Goal: Task Accomplishment & Management: Manage account settings

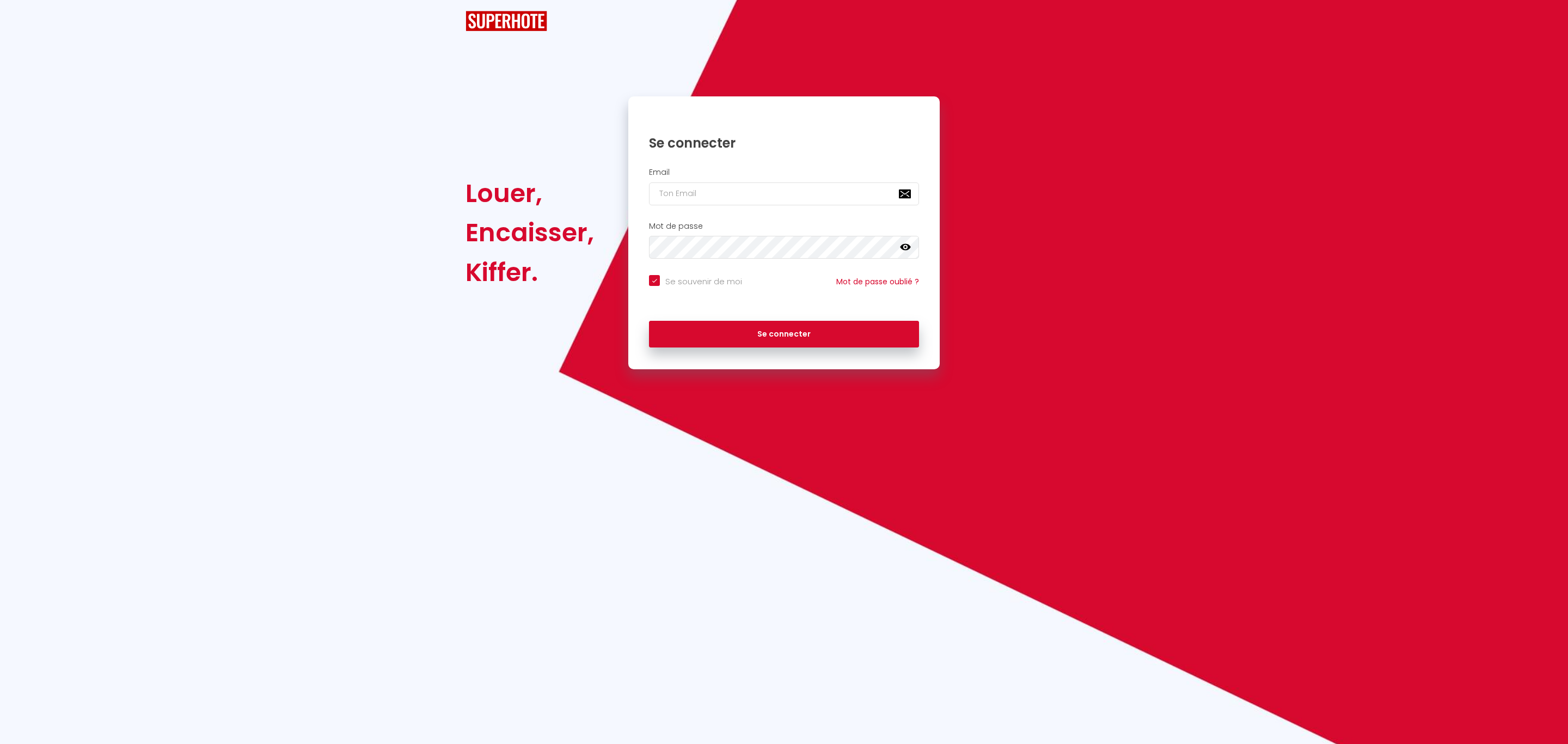
checkbox input "true"
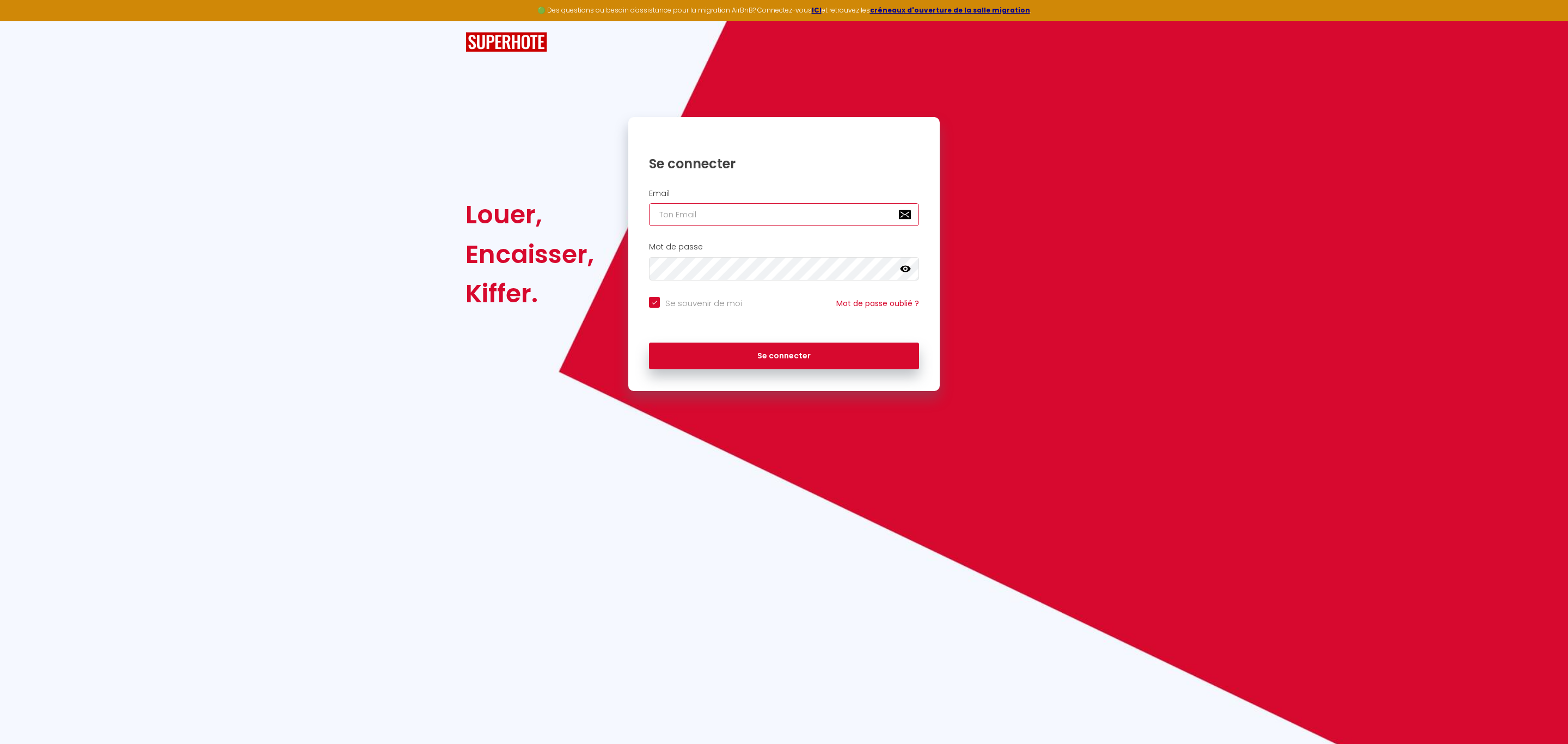
click at [701, 214] on input "email" at bounding box center [784, 215] width 270 height 23
type input "y"
checkbox input "true"
type input "yv"
checkbox input "true"
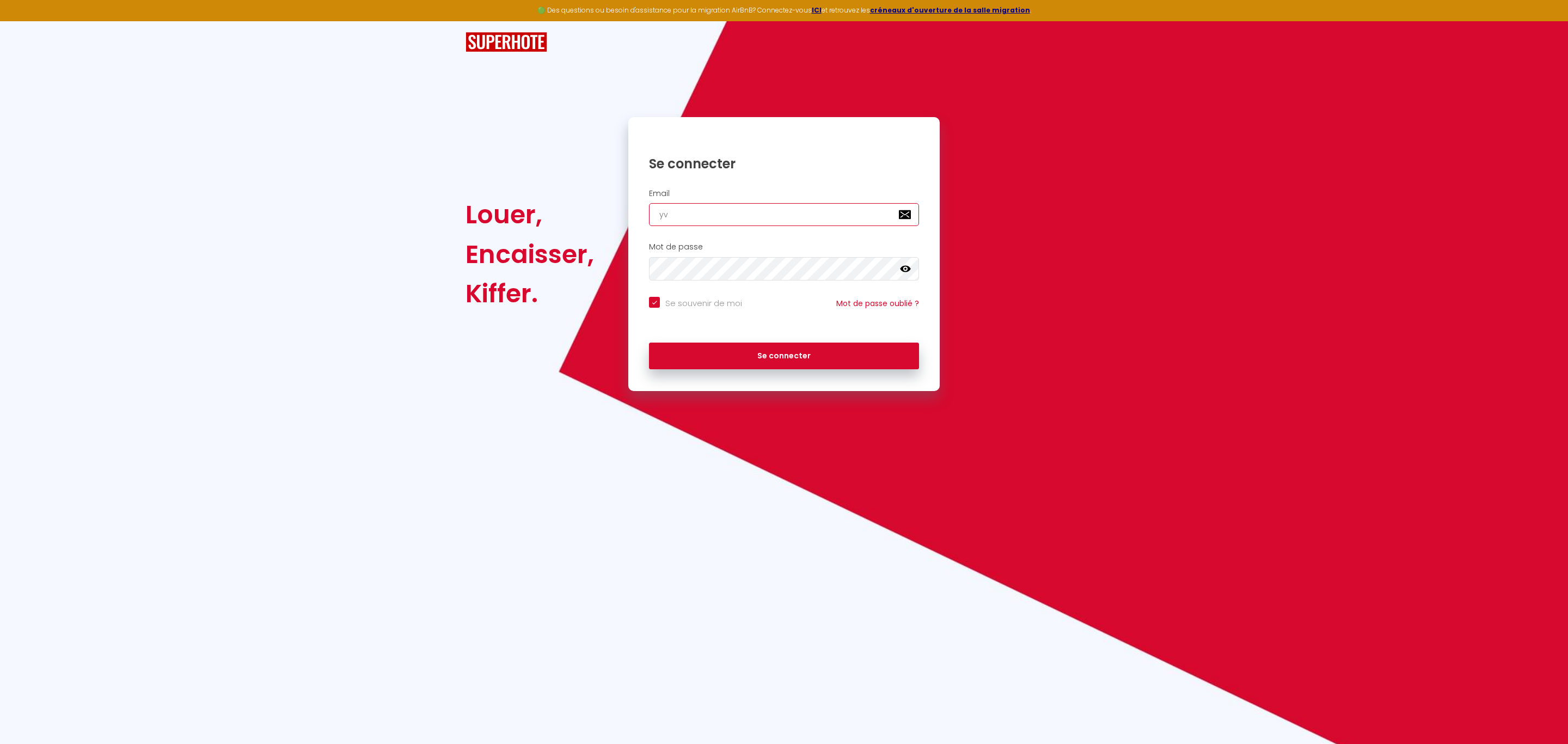
type input "yve"
checkbox input "true"
type input "yves"
checkbox input "true"
type input "yvesa"
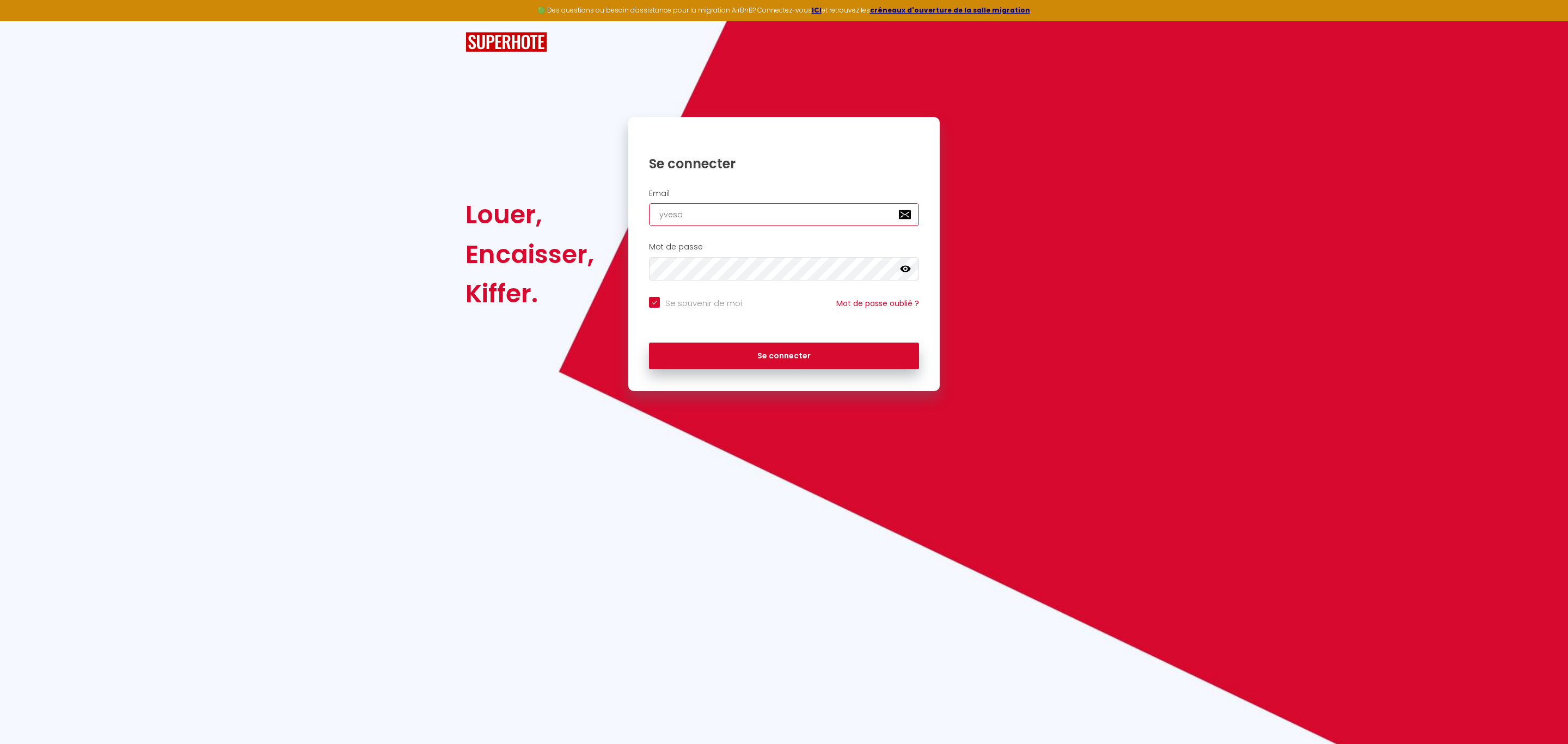
checkbox input "true"
type input "yvesan"
checkbox input "true"
type input "yvesand"
checkbox input "true"
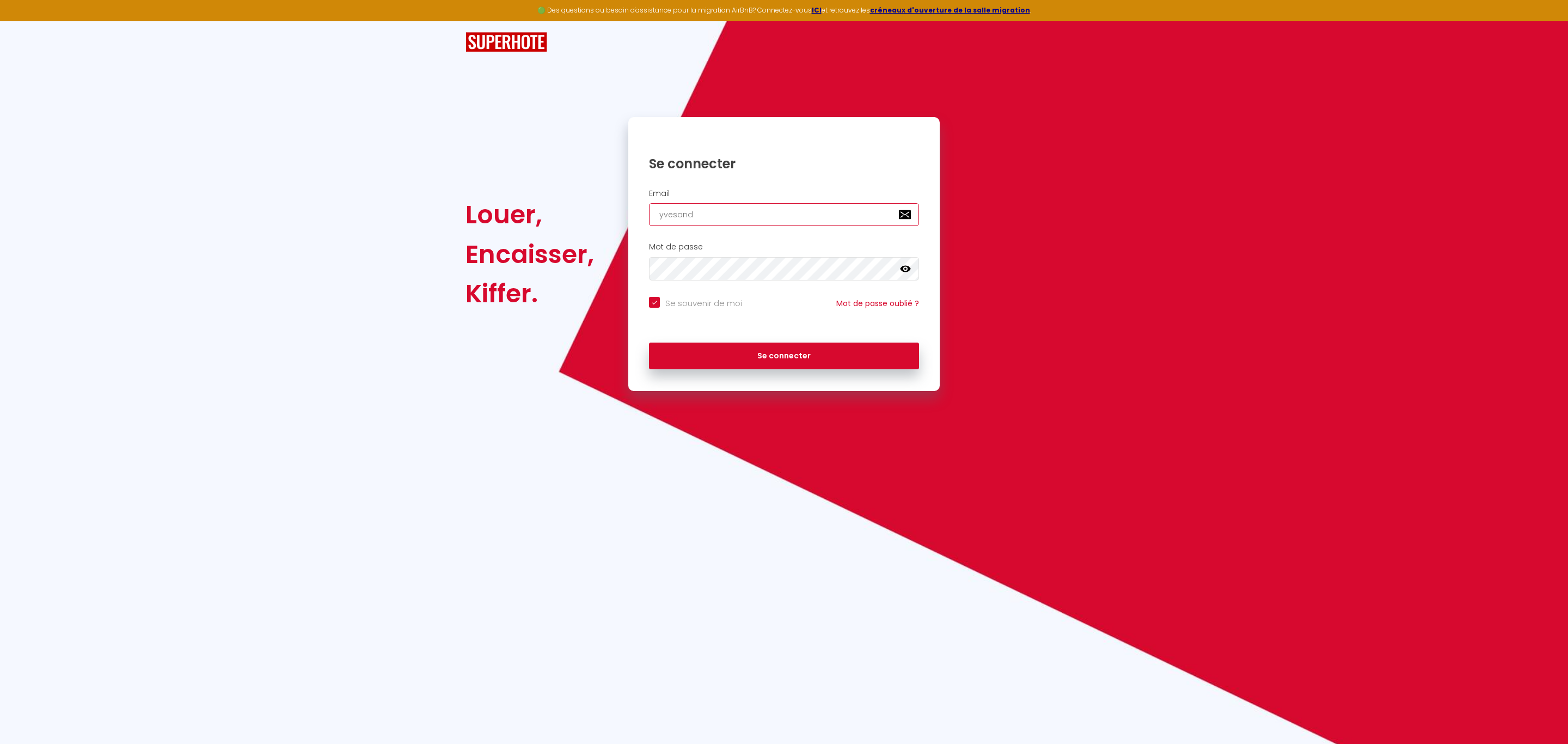
type input "yvesandr"
checkbox input "true"
type input "yvesandr."
checkbox input "true"
type input "yvesandr"
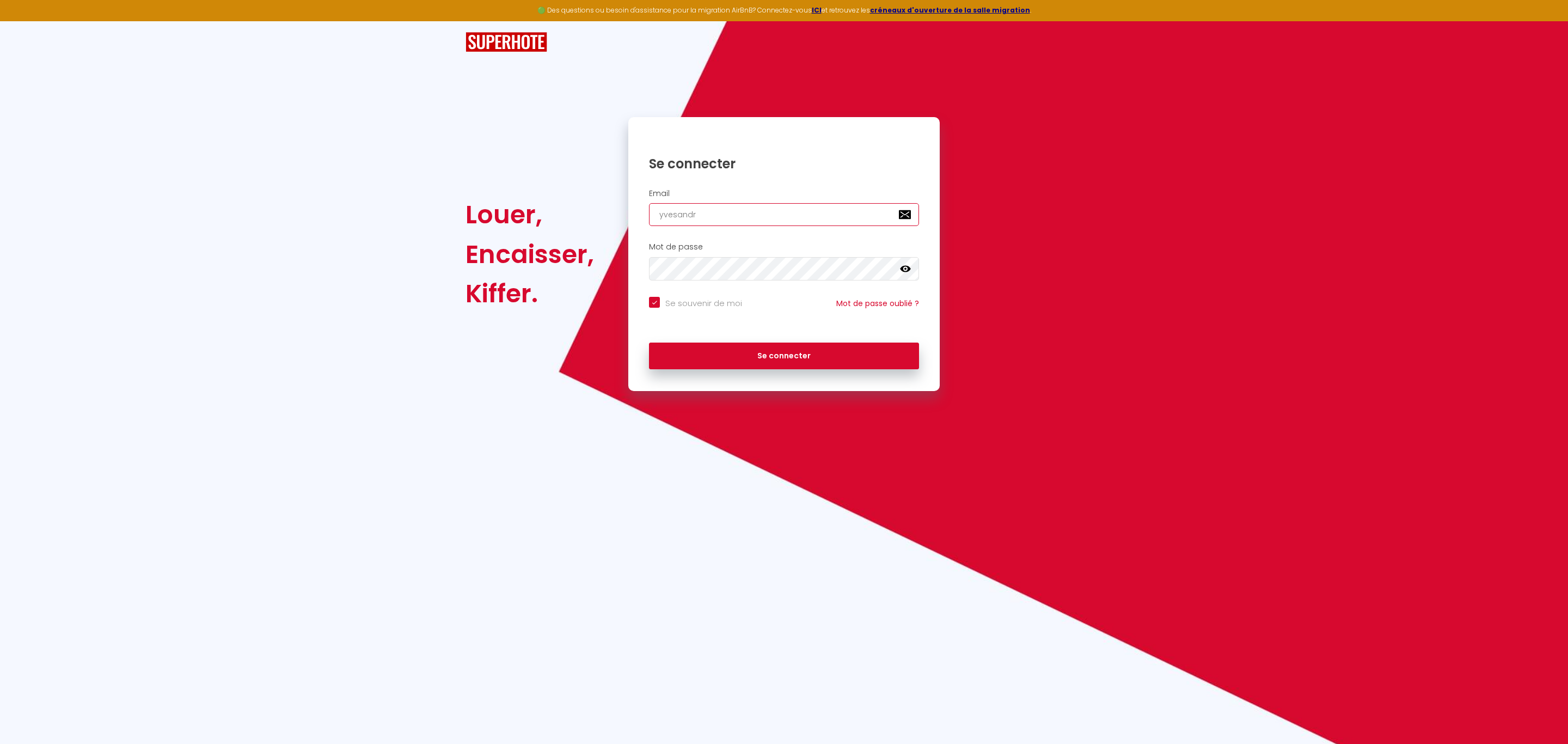
checkbox input "true"
type input "[PERSON_NAME]"
checkbox input "true"
type input "[PERSON_NAME]."
checkbox input "true"
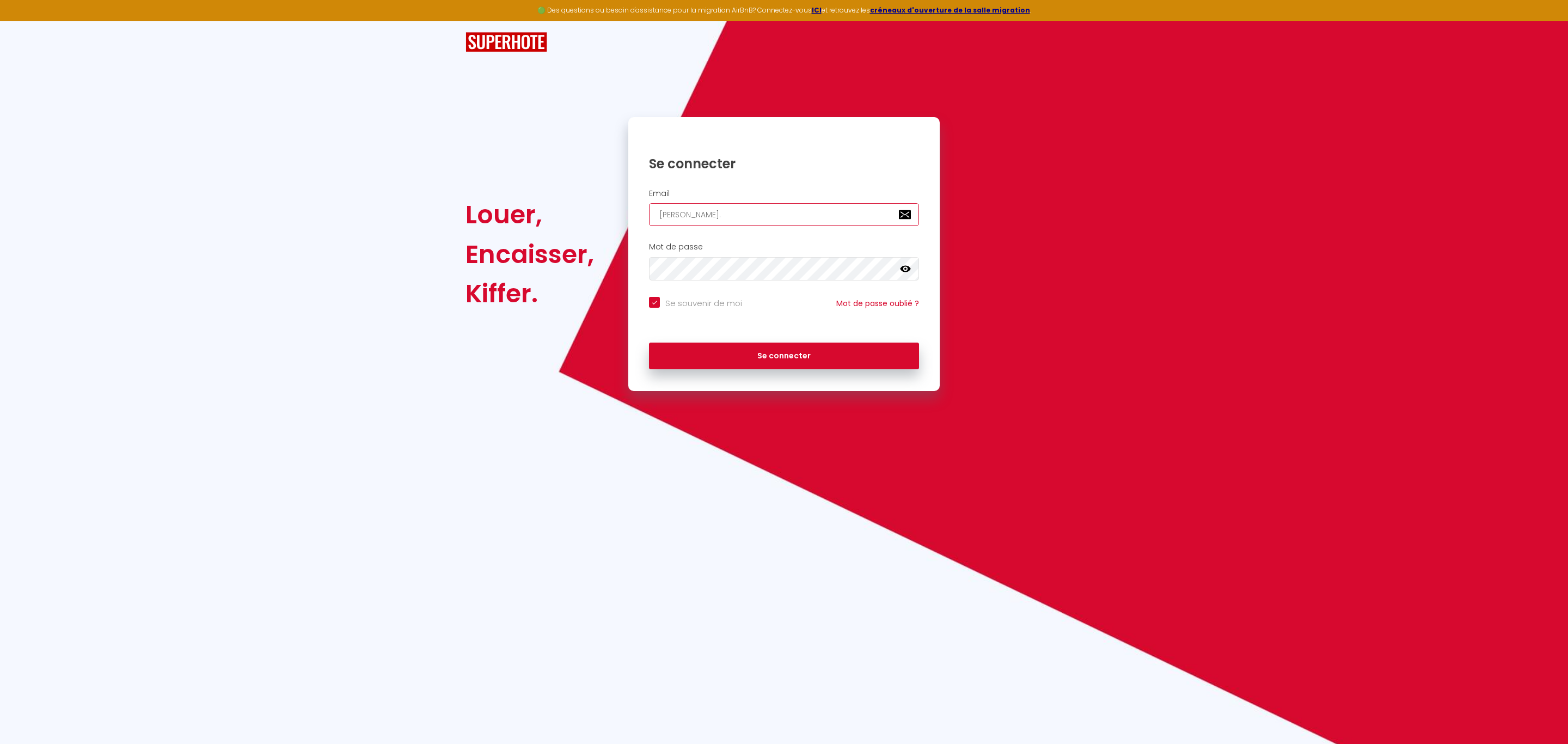
type input "[PERSON_NAME].p"
checkbox input "true"
type input "[PERSON_NAME].pu"
checkbox input "true"
type input "[PERSON_NAME].pui"
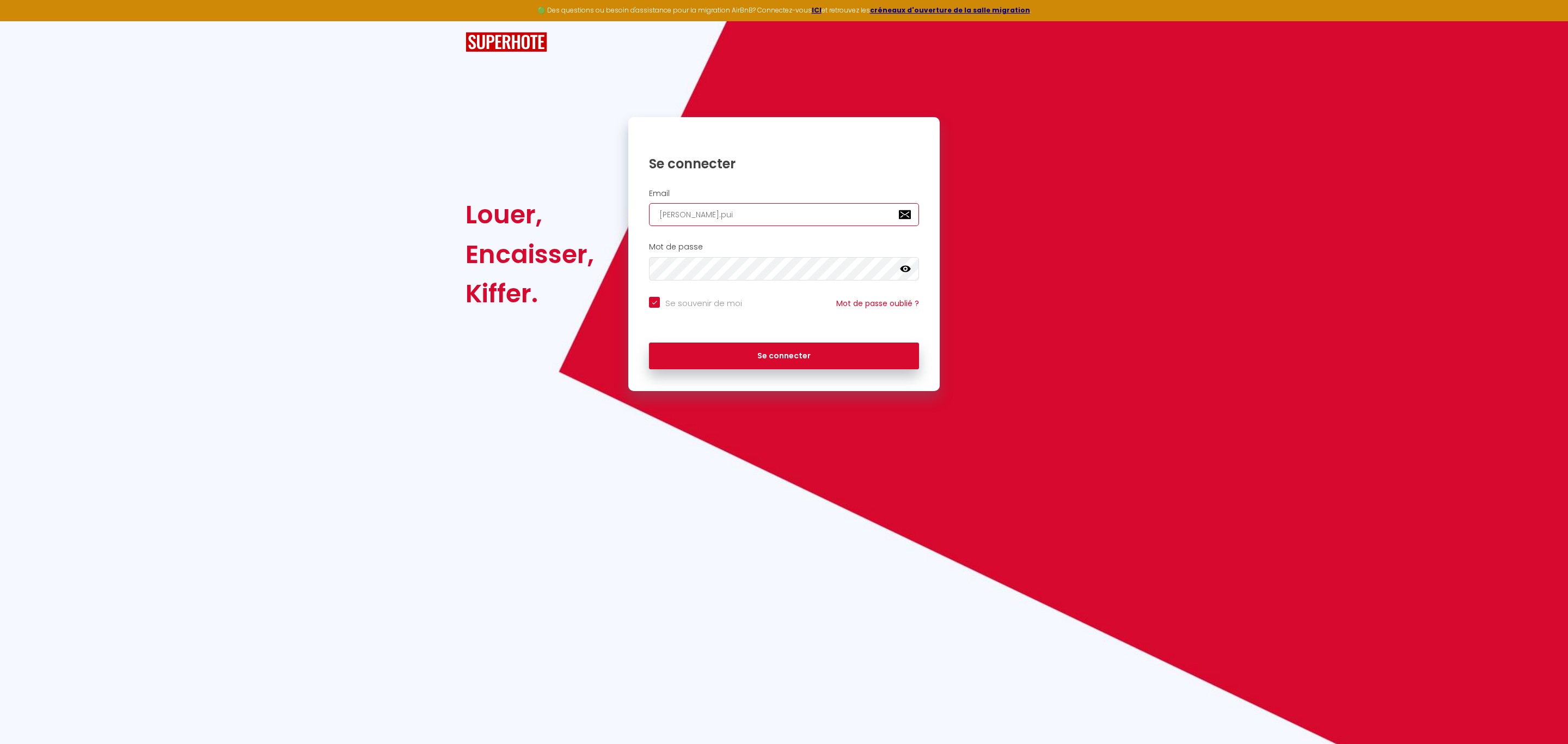
checkbox input "true"
type input "[PERSON_NAME].puig"
checkbox input "true"
type input "[PERSON_NAME].puige"
checkbox input "true"
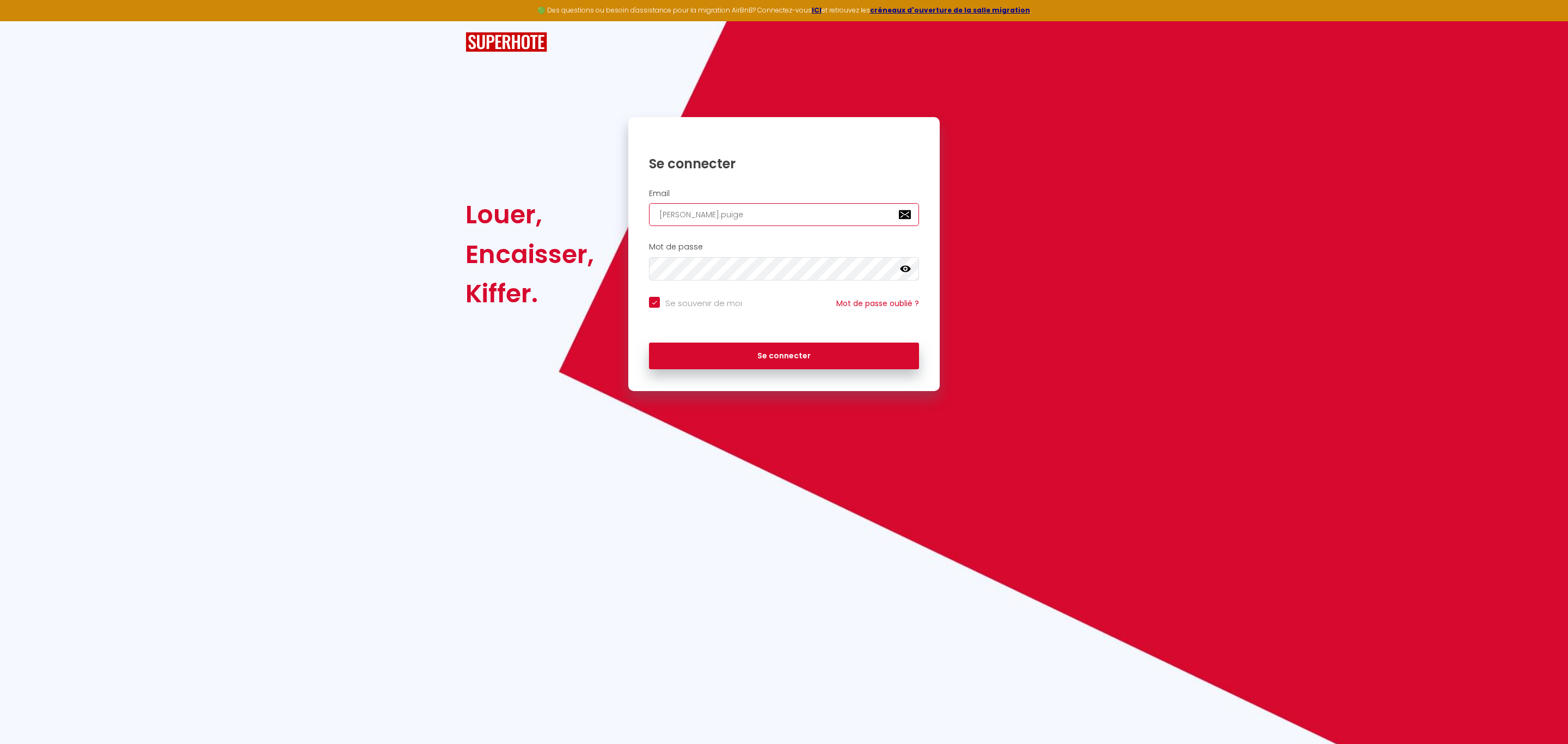
type input "[PERSON_NAME].puigel"
checkbox input "true"
type input "[PERSON_NAME].puigeli"
checkbox input "true"
type input "[PERSON_NAME].puigelie"
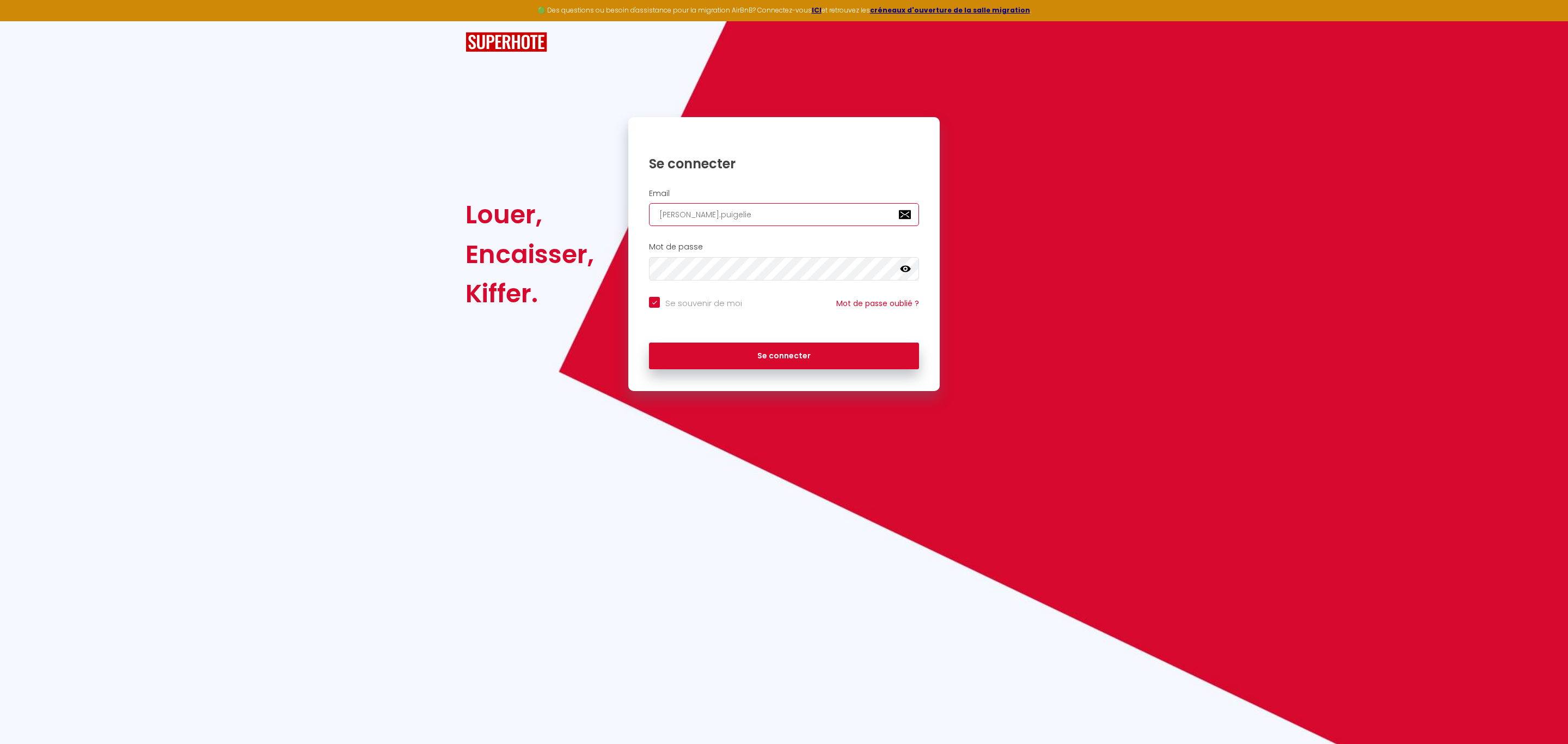
checkbox input "true"
type input "[PERSON_NAME].puigelier"
checkbox input "true"
type input "[PERSON_NAME].puigelier@"
checkbox input "true"
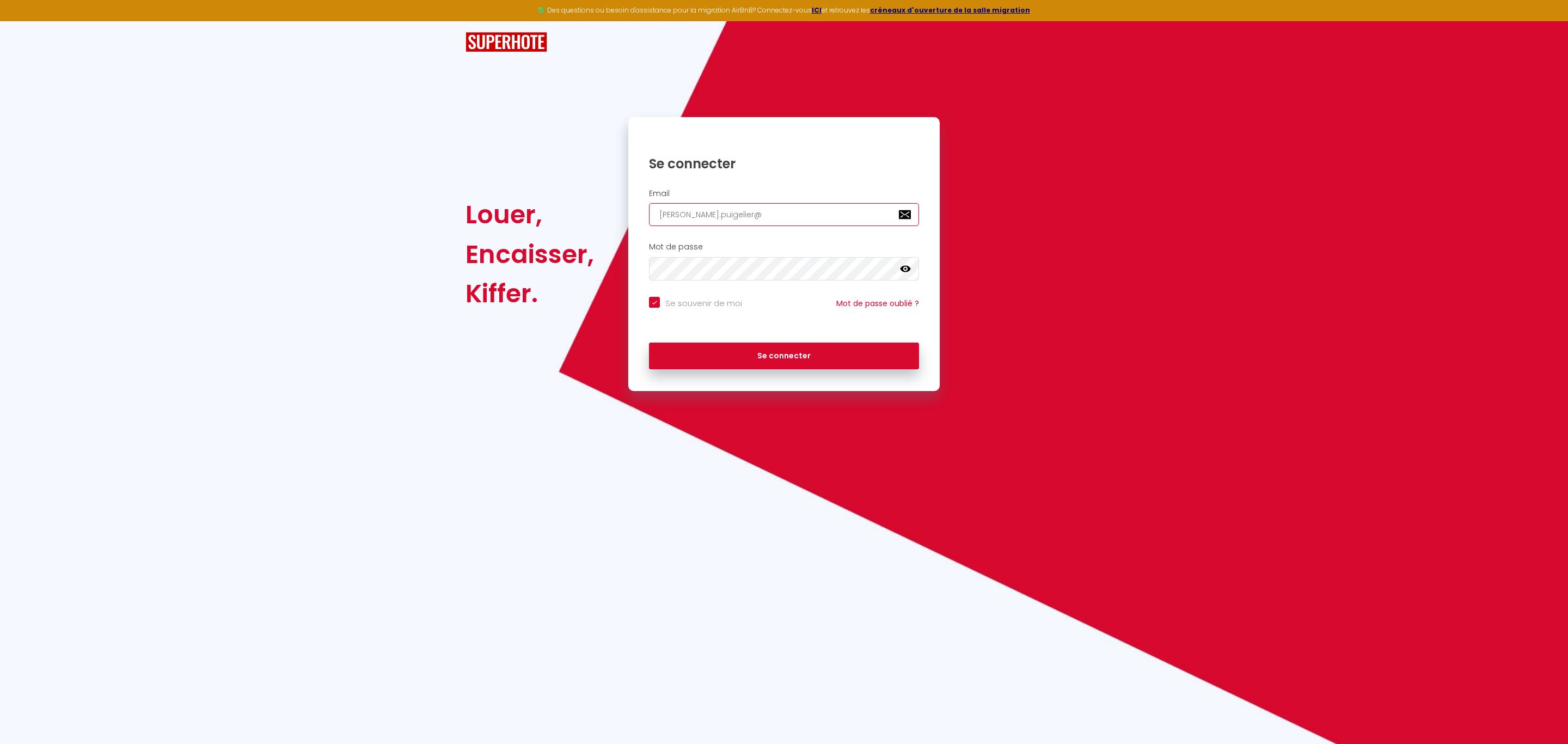
type input "[PERSON_NAME]"
checkbox input "true"
type input "[PERSON_NAME]"
checkbox input "true"
type input "[PERSON_NAME]"
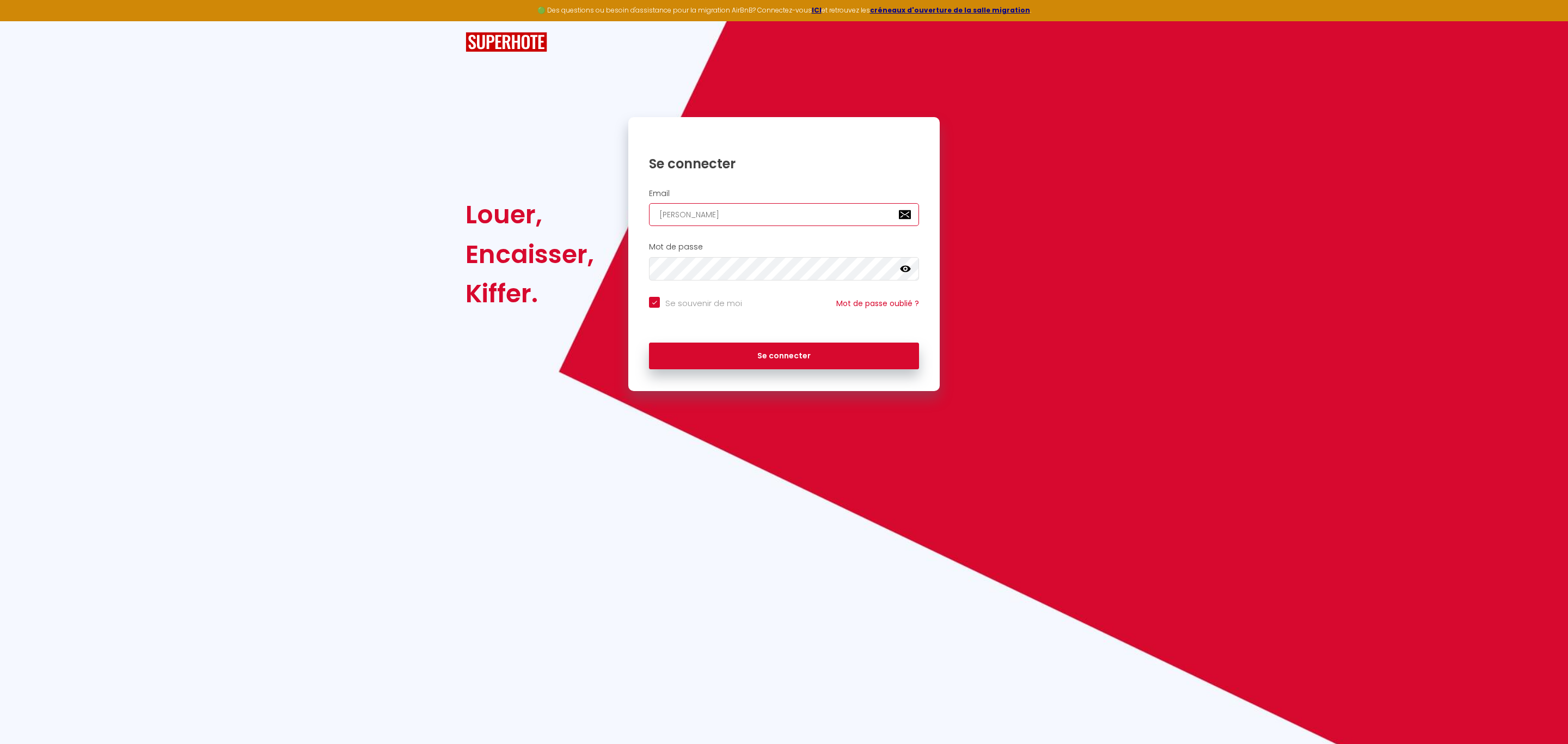
checkbox input "true"
type input "[PERSON_NAME]"
checkbox input "true"
type input "[PERSON_NAME]"
checkbox input "true"
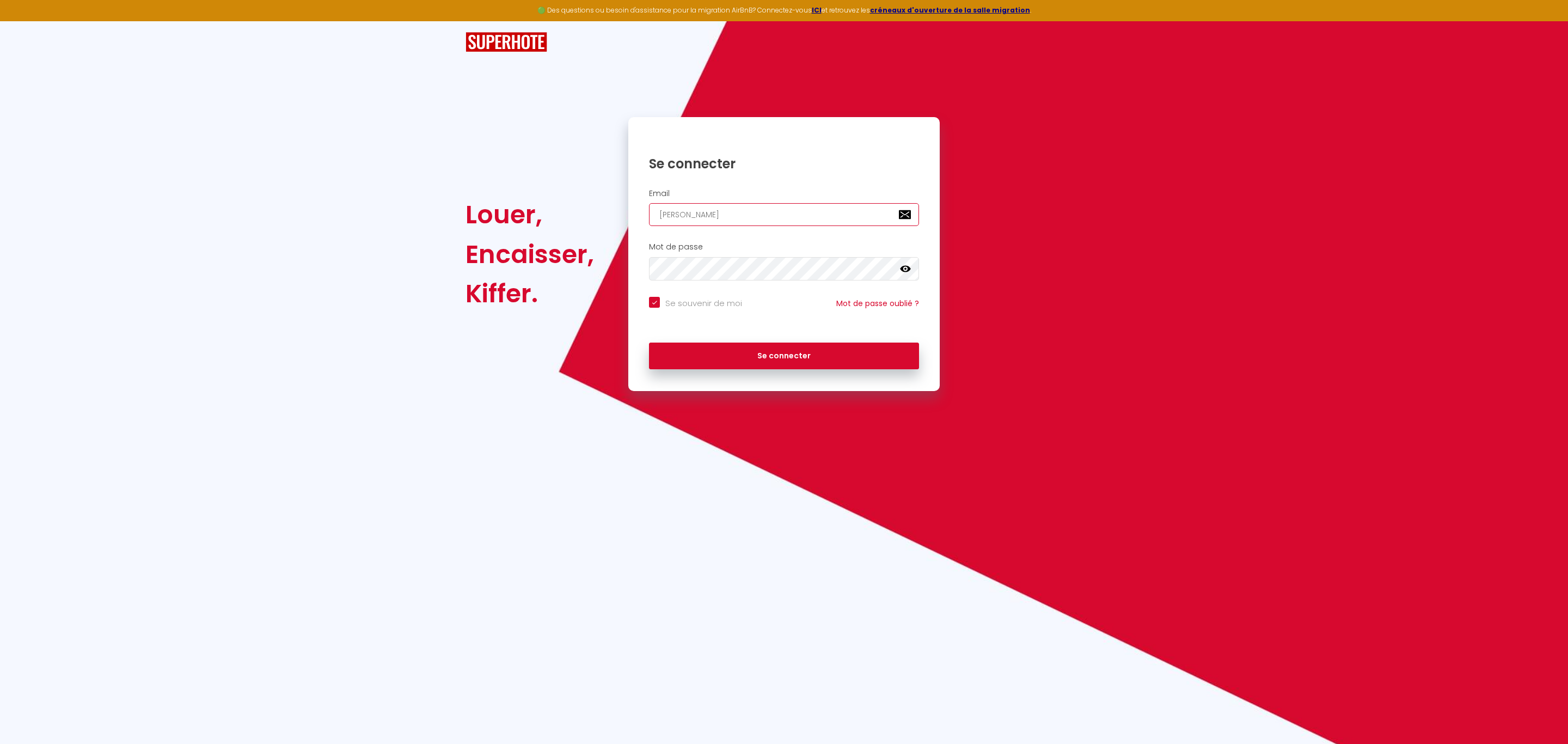
type input "[PERSON_NAME]"
checkbox input "true"
type input "[PERSON_NAME]"
checkbox input "true"
type input "[PERSON_NAME]"
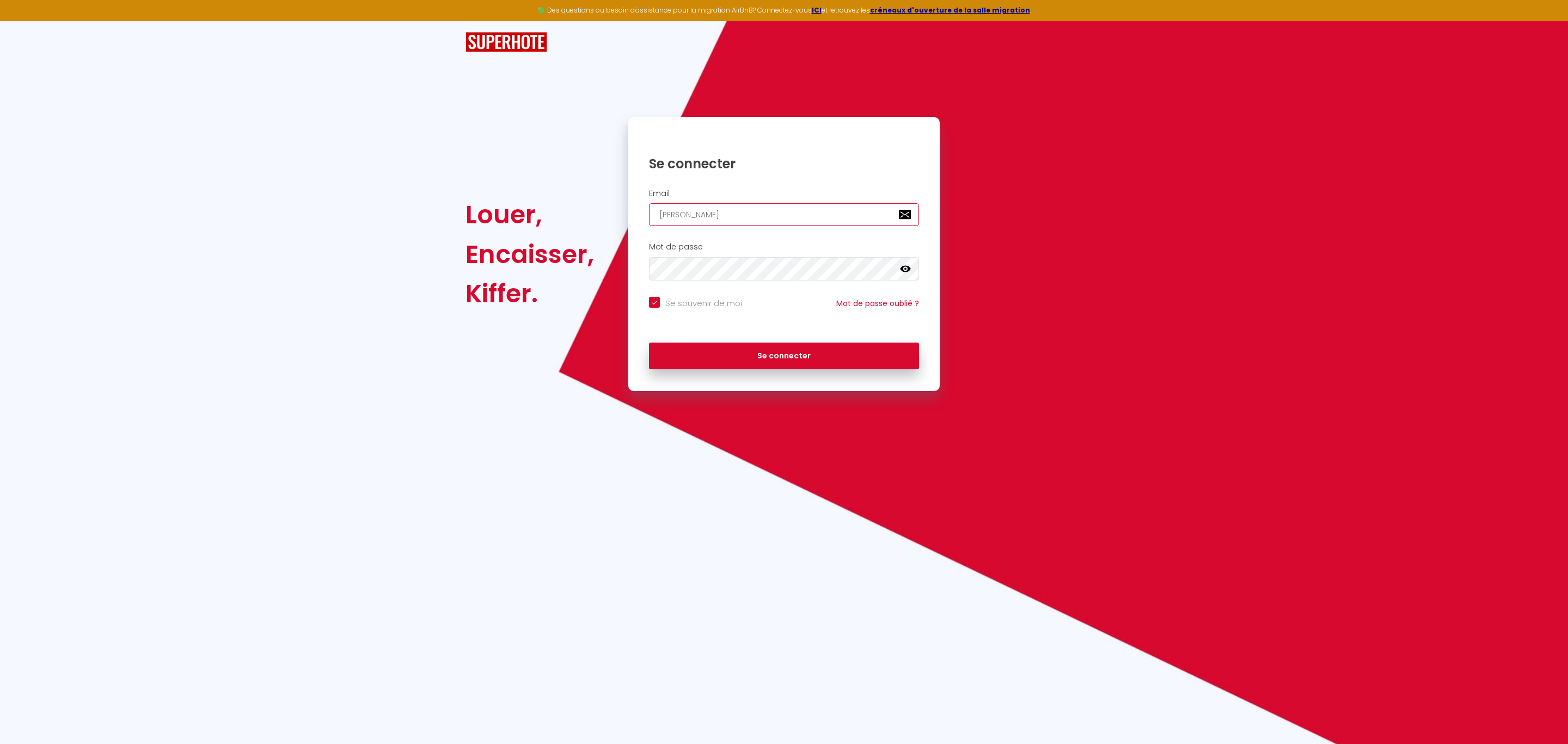
checkbox input "true"
type input "[PERSON_NAME]"
checkbox input "true"
type input "[PERSON_NAME]"
checkbox input "true"
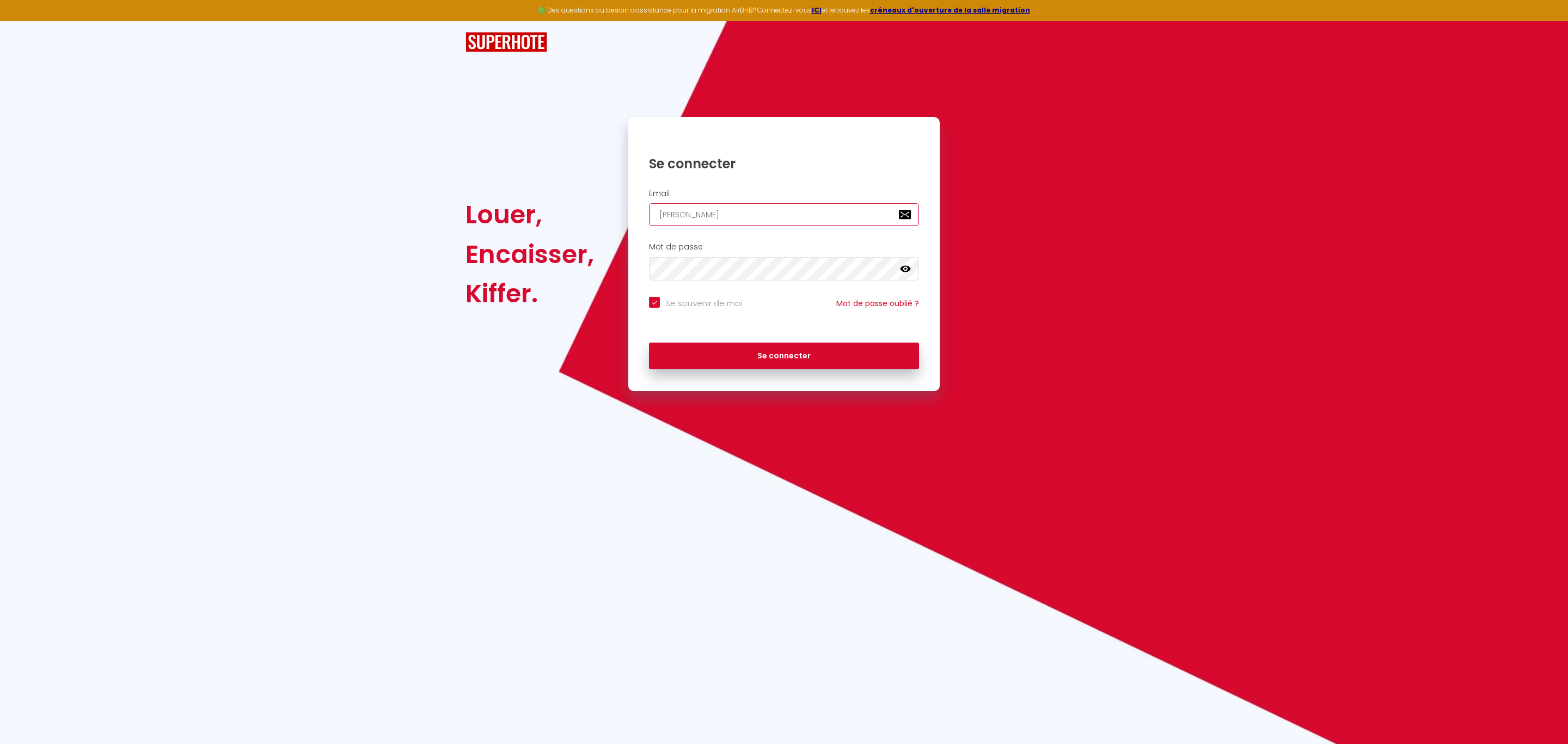
type input "yvesandre.puigelier@caissedesde"
checkbox input "true"
type input "[PERSON_NAME]"
checkbox input "true"
type input "[PERSON_NAME]"
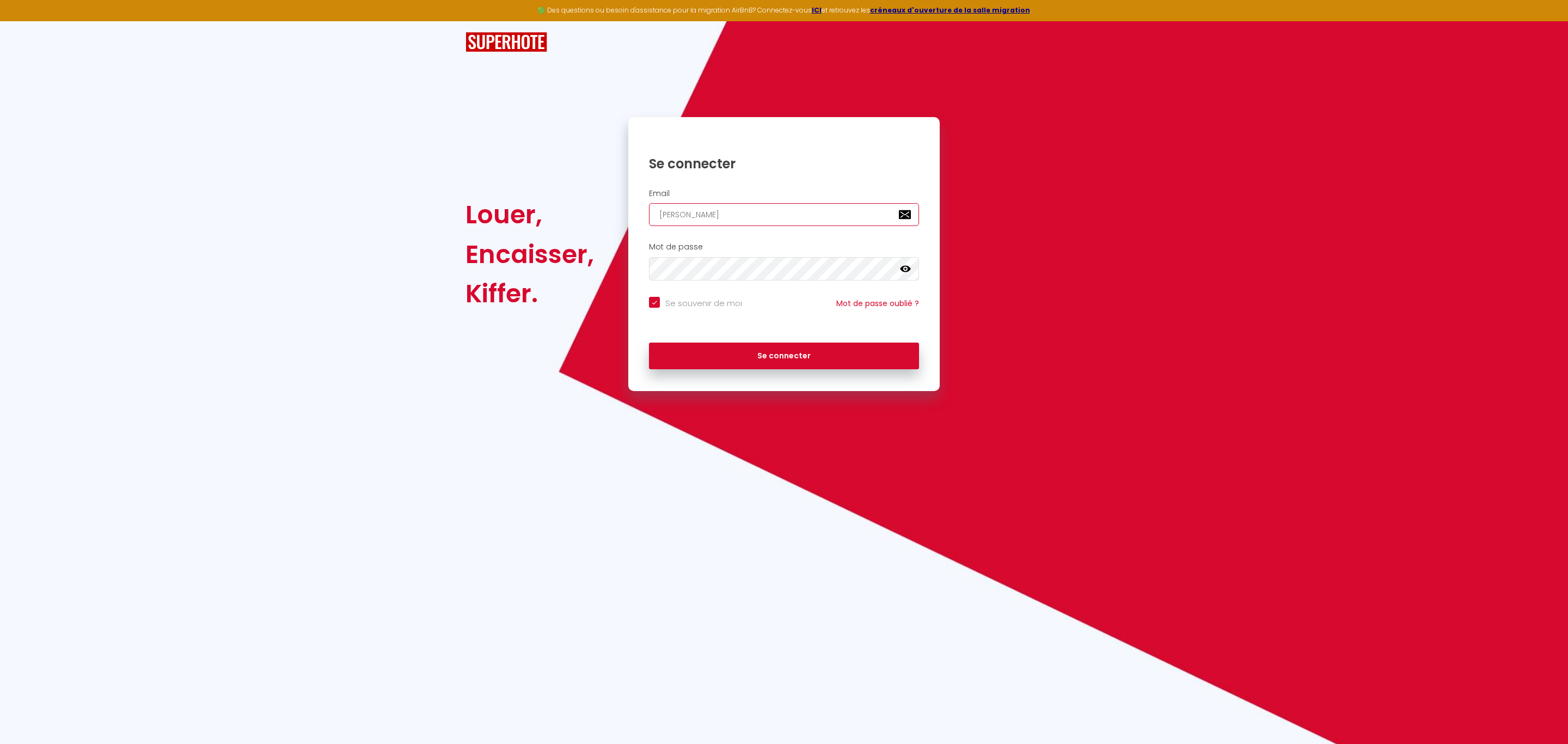
checkbox input "true"
type input "[PERSON_NAME]"
checkbox input "true"
type input "[PERSON_NAME]"
checkbox input "true"
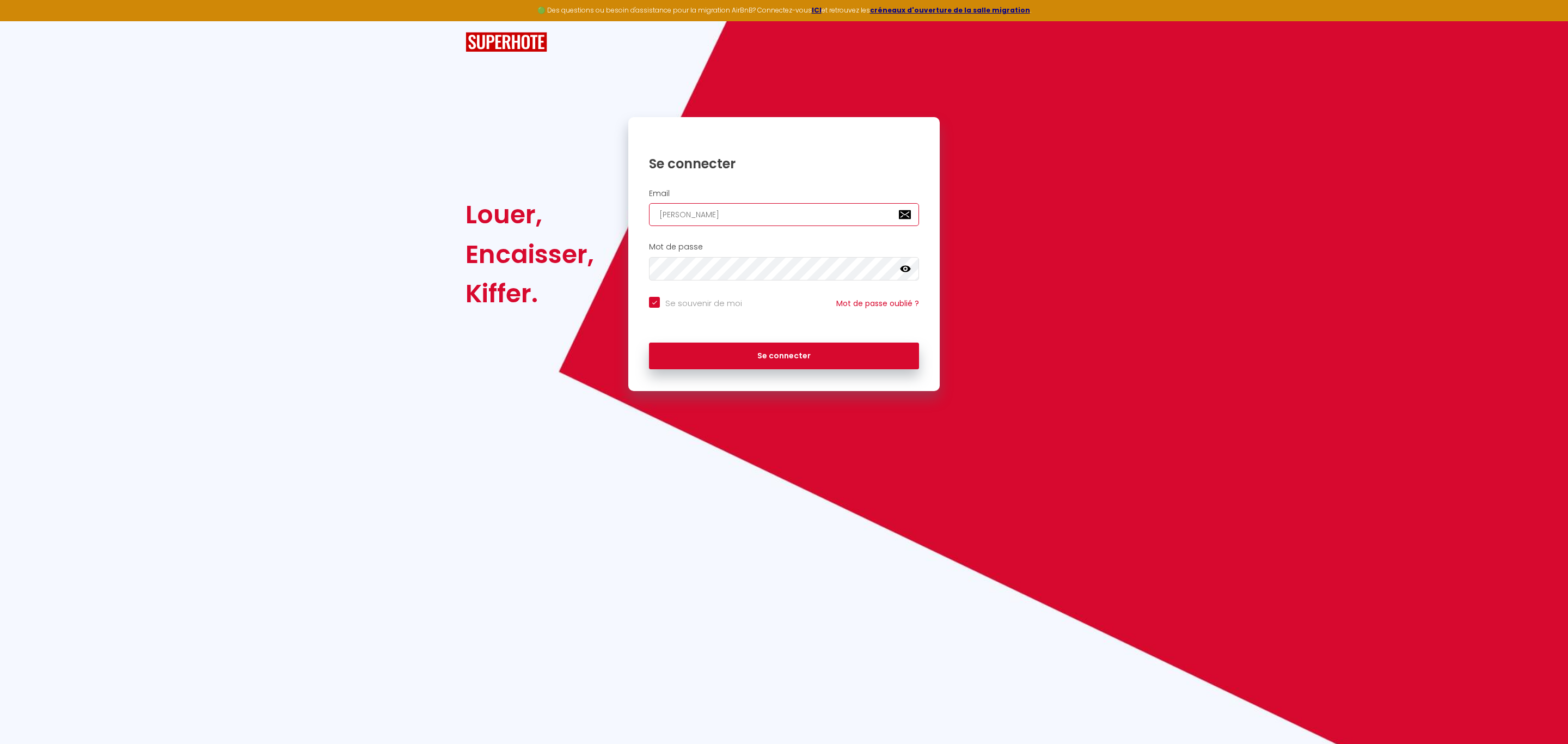
type input "[PERSON_NAME]."
checkbox input "true"
type input "[PERSON_NAME]"
checkbox input "true"
type input "[PERSON_NAME][EMAIL_ADDRESS][DOMAIN_NAME]"
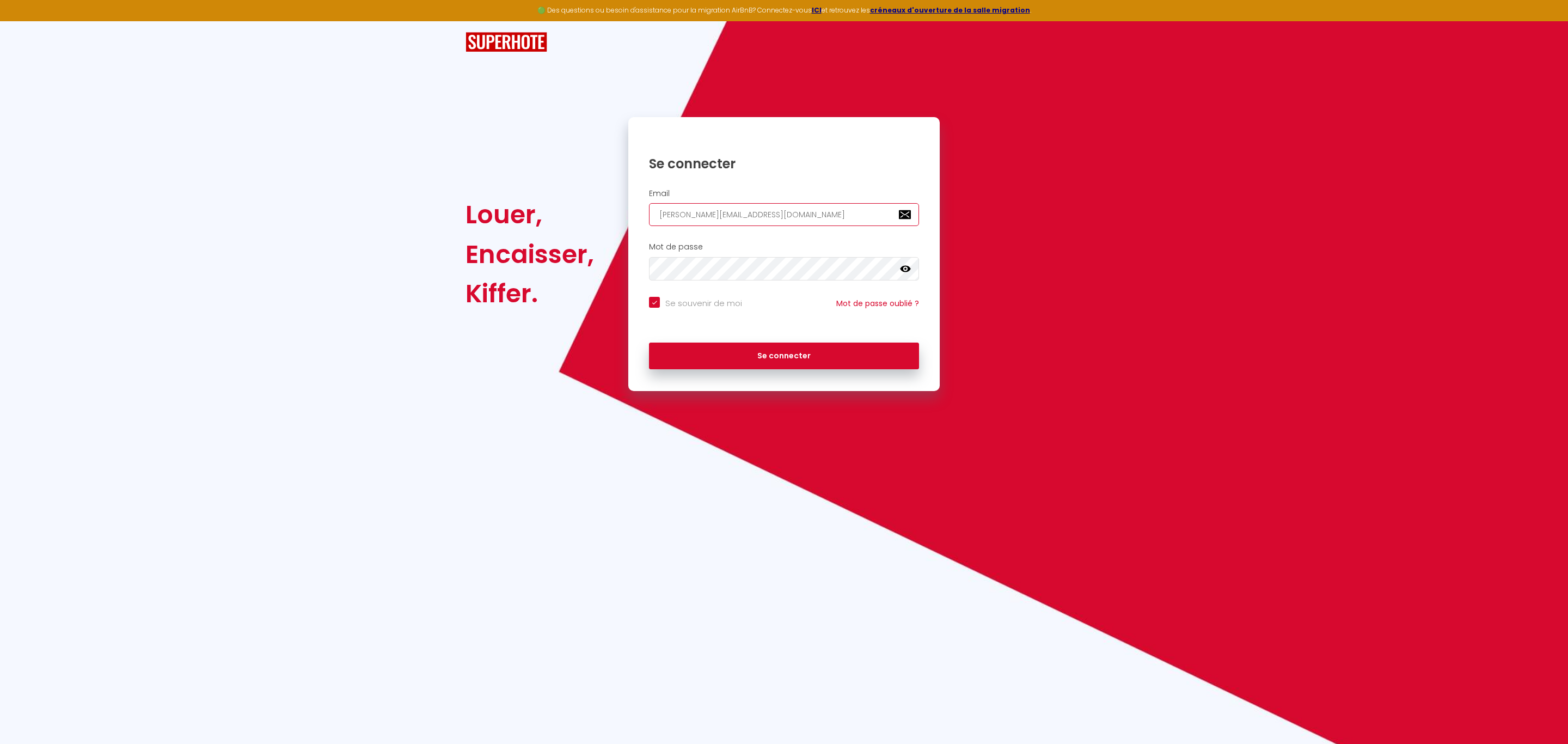
checkbox input "true"
type input "[PERSON_NAME][EMAIL_ADDRESS][DOMAIN_NAME]"
click at [757, 359] on button "Se connecter" at bounding box center [784, 356] width 270 height 27
checkbox input "true"
